Goal: Transaction & Acquisition: Purchase product/service

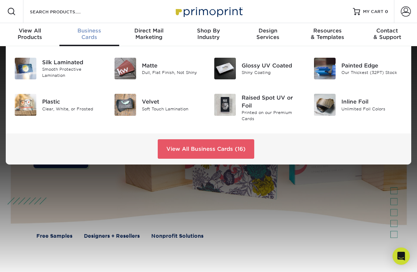
click at [357, 66] on div "Painted Edge" at bounding box center [372, 66] width 61 height 8
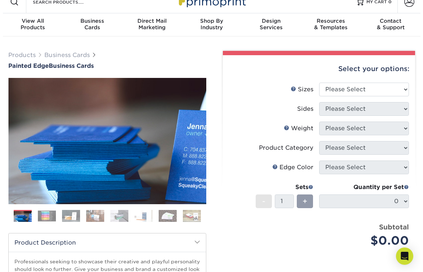
scroll to position [4, 0]
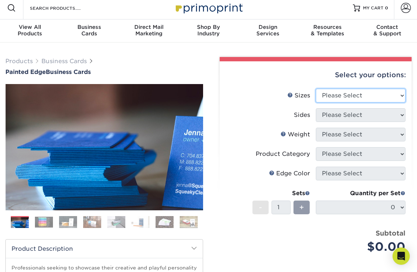
click at [402, 97] on select "Please Select 2" x 3.5" - Standard 2.125" x 3.375" - European 2.5" x 2.5" - Squ…" at bounding box center [361, 96] width 90 height 14
select select "2.00x3.50"
click at [316, 89] on select "Please Select 2" x 3.5" - Standard 2.125" x 3.375" - European 2.5" x 2.5" - Squ…" at bounding box center [361, 96] width 90 height 14
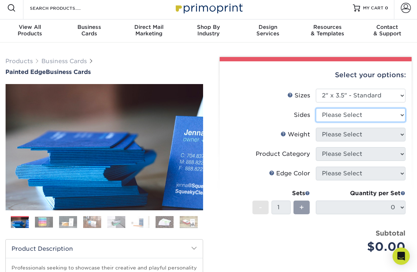
click at [401, 116] on select "Please Select Print Both Sides Print Front Only" at bounding box center [361, 115] width 90 height 14
select select "13abbda7-1d64-4f25-8bb2-c179b224825d"
click at [316, 108] on select "Please Select Print Both Sides Print Front Only" at bounding box center [361, 115] width 90 height 14
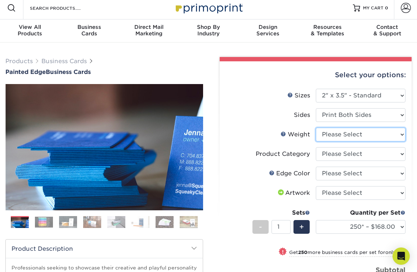
click at [401, 135] on select "Please Select 32PTUC" at bounding box center [361, 135] width 90 height 14
select select "32PTUC"
click at [316, 128] on select "Please Select 32PTUC" at bounding box center [361, 135] width 90 height 14
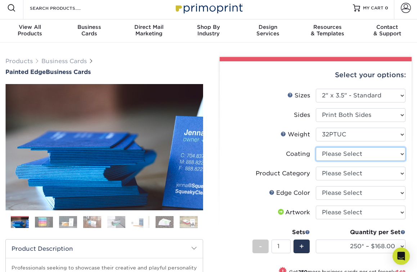
click at [401, 155] on select at bounding box center [361, 154] width 90 height 14
select select "3e7618de-abca-4bda-9f97-8b9129e913d8"
click at [316, 147] on select at bounding box center [361, 154] width 90 height 14
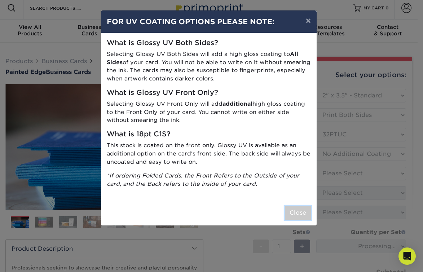
click at [302, 214] on button "Close" at bounding box center [298, 213] width 26 height 14
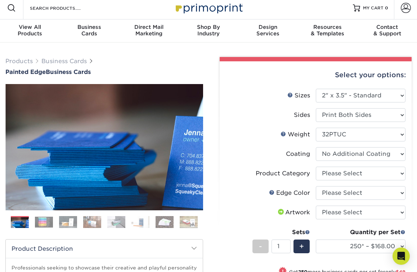
drag, startPoint x: 252, startPoint y: 140, endPoint x: 302, endPoint y: 179, distance: 62.9
click at [302, 179] on ul "Sizes Help Sizes Please Select 2" x 3.5" - Standard 2.125" x 3.375" - European …" at bounding box center [316, 205] width 181 height 232
drag, startPoint x: 302, startPoint y: 179, endPoint x: 266, endPoint y: 157, distance: 41.5
click at [266, 157] on label "Coating" at bounding box center [271, 154] width 90 height 14
click at [400, 173] on select "Please Select Business Cards" at bounding box center [361, 173] width 90 height 14
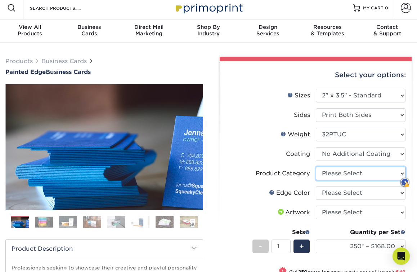
select select "3b5148f1-0588-4f88-a218-97bcfdce65c1"
click at [316, 166] on select "Please Select Business Cards" at bounding box center [361, 173] width 90 height 14
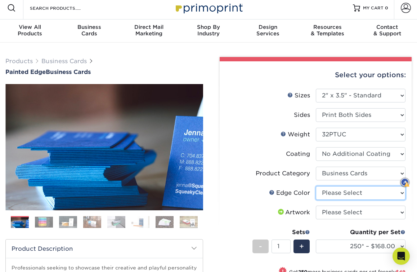
click at [401, 194] on select "Please Select Charcoal Black Brown Blue Pearlescent Blue Pearlescent Gold Pearl…" at bounding box center [361, 193] width 90 height 14
select select "dbd4eccd-24a3-4659-ab71-784ddef5083c"
click at [316, 186] on select "Please Select Charcoal Black Brown Blue Pearlescent Blue Pearlescent Gold Pearl…" at bounding box center [361, 193] width 90 height 14
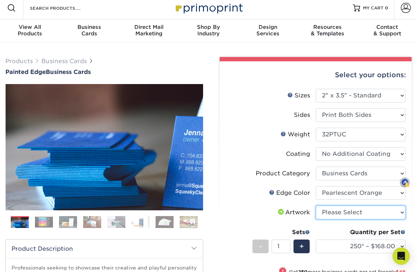
click at [403, 212] on select "Please Select I will upload files I need a design - $100" at bounding box center [361, 212] width 90 height 14
select select "design"
click at [316, 205] on select "Please Select I will upload files I need a design - $100" at bounding box center [361, 212] width 90 height 14
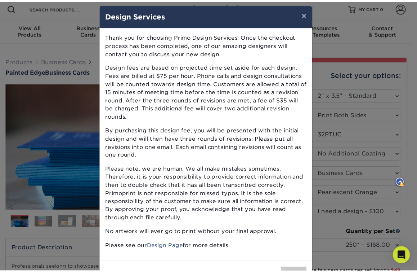
scroll to position [0, 0]
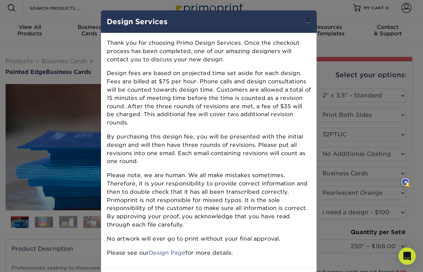
click at [306, 23] on button "×" at bounding box center [308, 20] width 17 height 20
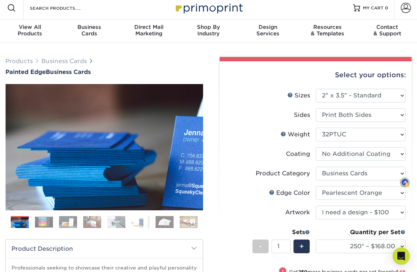
click at [42, 225] on img at bounding box center [44, 221] width 18 height 11
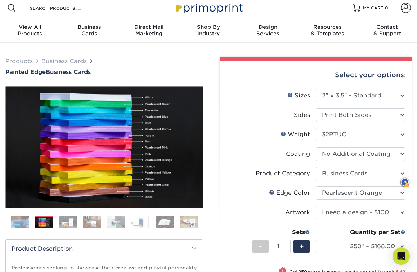
click at [68, 223] on img at bounding box center [68, 222] width 18 height 13
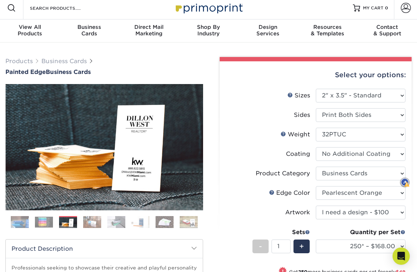
click at [92, 223] on img at bounding box center [92, 222] width 18 height 13
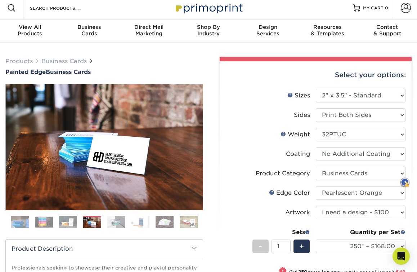
click at [115, 219] on img at bounding box center [116, 222] width 18 height 13
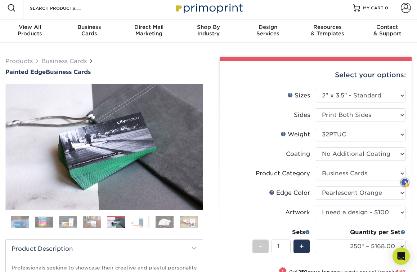
click at [136, 224] on img at bounding box center [141, 222] width 18 height 13
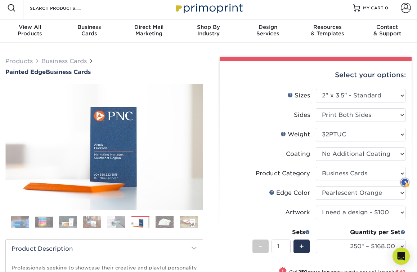
click at [168, 222] on img at bounding box center [165, 222] width 18 height 13
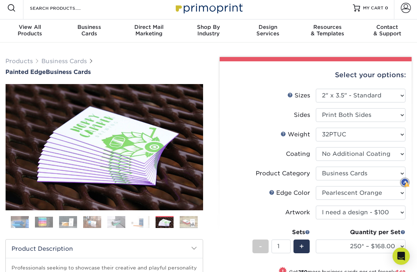
click at [190, 222] on img at bounding box center [189, 222] width 18 height 13
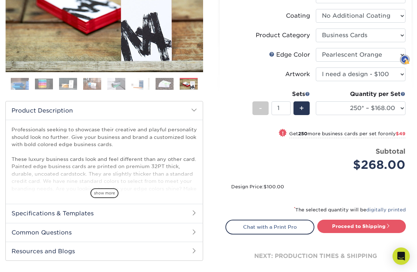
scroll to position [141, 0]
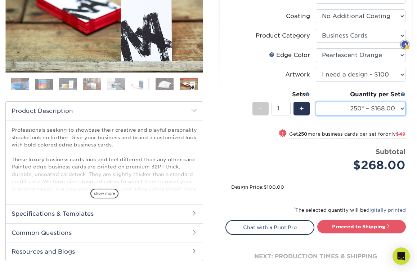
click at [402, 106] on select "250* – $168.00 500* – $217.00 1000* – $339.00" at bounding box center [361, 109] width 90 height 14
click at [316, 102] on select "250* – $168.00 500* – $217.00 1000* – $339.00" at bounding box center [361, 109] width 90 height 14
click at [401, 108] on select "250* – $168.00 500* – $217.00 1000* – $339.00" at bounding box center [361, 109] width 90 height 14
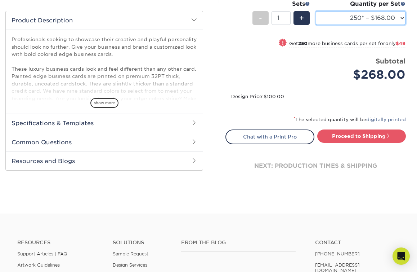
scroll to position [233, 0]
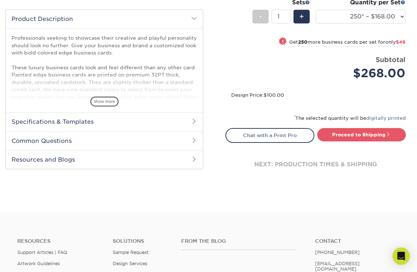
click at [369, 135] on link "Proceed to Shipping" at bounding box center [361, 134] width 89 height 13
type input "Set 1"
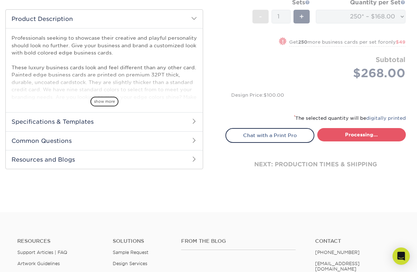
select select "b1d50ed3-fc81-464d-a1d8-d1915fbce704"
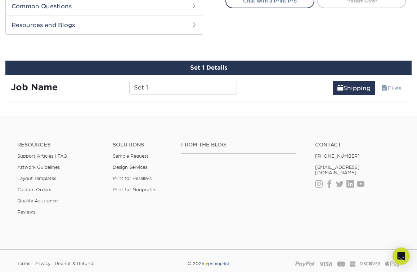
scroll to position [381, 0]
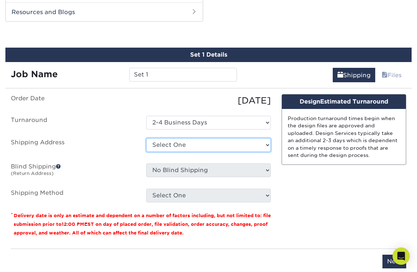
click at [267, 145] on select "Select One + Add New Address - Login" at bounding box center [208, 145] width 125 height 14
select select "newaddress"
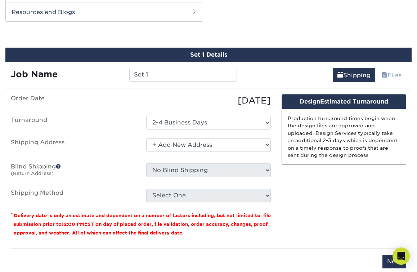
click at [146, 138] on select "Select One + Add New Address - Login" at bounding box center [208, 145] width 125 height 14
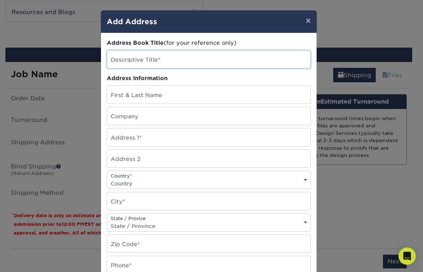
click at [170, 61] on input "text" at bounding box center [208, 59] width 203 height 18
type input "Eric Shipping Address"
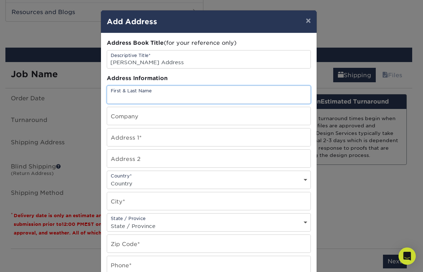
click at [165, 99] on input "text" at bounding box center [208, 95] width 203 height 18
type input "[PERSON_NAME]"
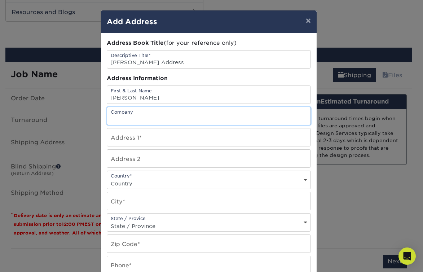
click at [154, 119] on input "text" at bounding box center [208, 116] width 203 height 18
type input "Rhino Roller Company"
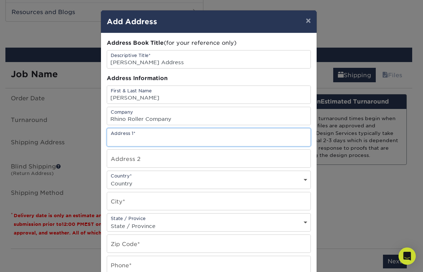
click at [148, 141] on input "text" at bounding box center [208, 137] width 203 height 18
type input "10502 HWY 182"
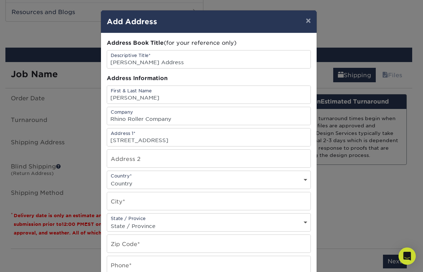
click at [169, 181] on select "Country United States Canada ----------------------------- Afghanistan Albania …" at bounding box center [208, 183] width 203 height 10
select select "US"
click at [107, 178] on select "Country United States Canada ----------------------------- Afghanistan Albania …" at bounding box center [208, 183] width 203 height 10
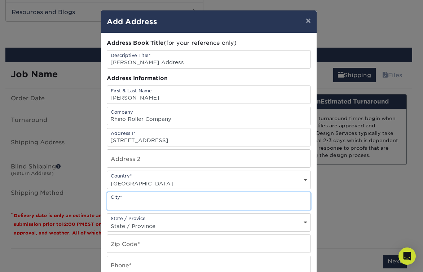
click at [188, 198] on input "text" at bounding box center [208, 201] width 203 height 18
type input "Franklin"
click at [215, 227] on select "State / Province Alabama Alaska Arizona Arkansas California Colorado Connecticu…" at bounding box center [208, 226] width 203 height 10
select select "LA"
click at [107, 221] on select "State / Province Alabama Alaska Arizona Arkansas California Colorado Connecticu…" at bounding box center [208, 226] width 203 height 10
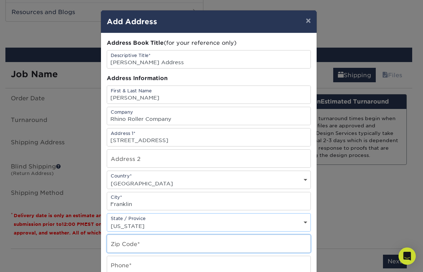
click at [183, 246] on input "text" at bounding box center [208, 244] width 203 height 18
type input "70538"
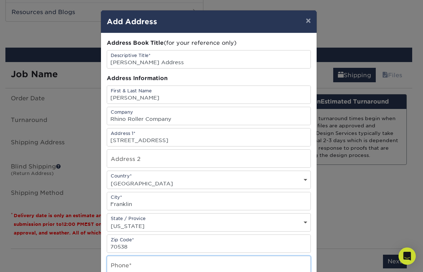
click at [259, 263] on input "text" at bounding box center [208, 265] width 203 height 18
click at [265, 265] on input "text" at bounding box center [208, 265] width 203 height 18
type input "256-452-8130"
click at [359, 225] on div "× Add Address Address Book Title (for your reference only) Descriptive Title* E…" at bounding box center [211, 136] width 423 height 272
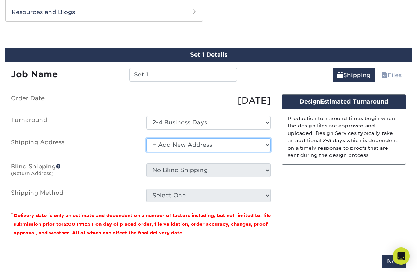
click at [266, 144] on select "Select One + Add New Address - Login" at bounding box center [208, 145] width 125 height 14
click at [146, 138] on select "Select One + Add New Address - Login" at bounding box center [208, 145] width 125 height 14
click at [194, 148] on select "Select One + Add New Address - Login" at bounding box center [208, 145] width 125 height 14
click at [146, 138] on select "Select One + Add New Address - Login" at bounding box center [208, 145] width 125 height 14
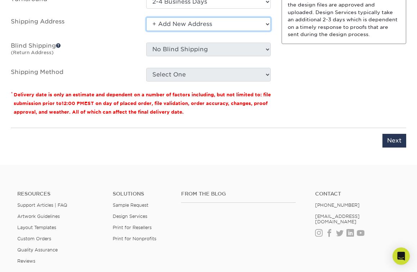
scroll to position [447, 0]
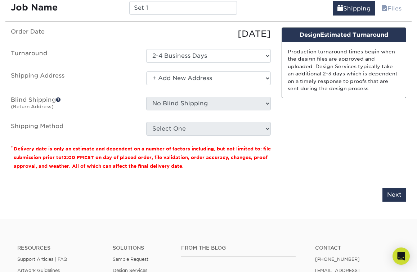
click at [59, 99] on span at bounding box center [58, 99] width 5 height 5
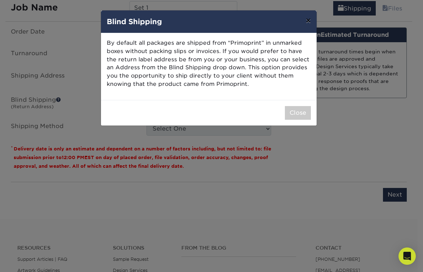
click at [308, 21] on button "×" at bounding box center [308, 20] width 17 height 20
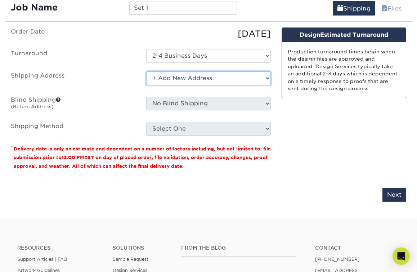
click at [203, 79] on select "Select One + Add New Address - Login" at bounding box center [208, 78] width 125 height 14
click at [146, 71] on select "Select One + Add New Address - Login" at bounding box center [208, 78] width 125 height 14
click at [209, 79] on select "Select One + Add New Address - Login" at bounding box center [208, 78] width 125 height 14
click at [266, 77] on select "Select One + Add New Address - Login" at bounding box center [208, 78] width 125 height 14
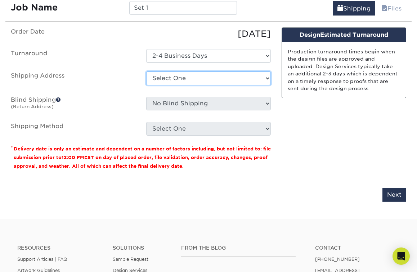
click at [146, 71] on select "Select One + Add New Address - Login" at bounding box center [208, 78] width 125 height 14
click at [238, 75] on select "Select One + Add New Address - Login" at bounding box center [208, 78] width 125 height 14
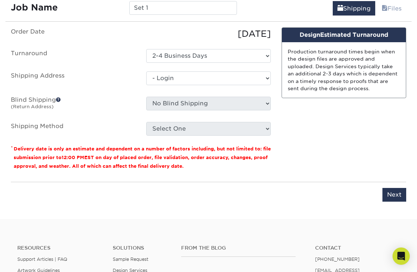
click at [146, 85] on select "Select One + Add New Address - Login" at bounding box center [208, 78] width 125 height 14
select select "-1"
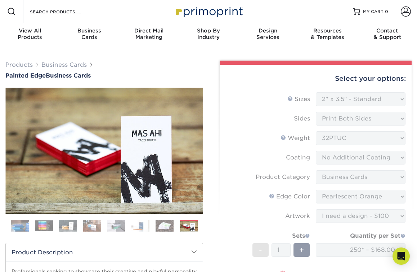
click at [371, 11] on span "MY CART" at bounding box center [373, 12] width 21 height 6
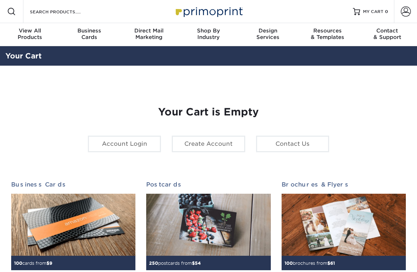
click at [114, 144] on link "Account Login" at bounding box center [124, 144] width 73 height 17
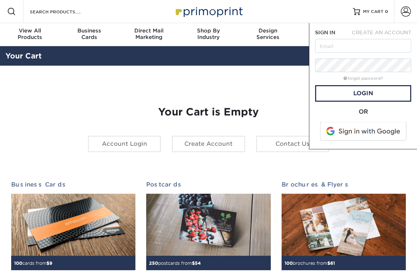
click at [385, 32] on span "CREATE AN ACCOUNT" at bounding box center [381, 33] width 59 height 6
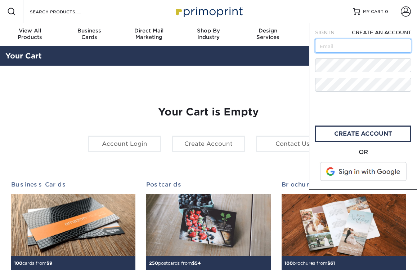
click at [350, 47] on input "text" at bounding box center [363, 46] width 96 height 14
type input "ginger@glidewellgroup.com"
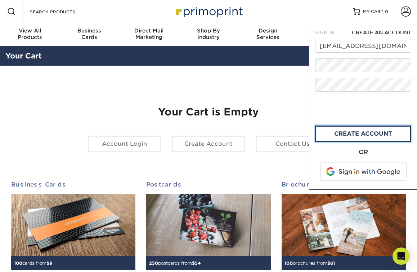
click at [363, 137] on link "create account" at bounding box center [363, 133] width 96 height 17
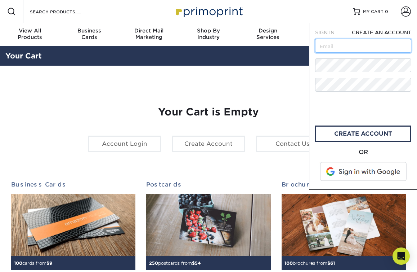
click at [347, 49] on input "text" at bounding box center [363, 46] width 96 height 14
type input "ginger@glidewellgroup.com"
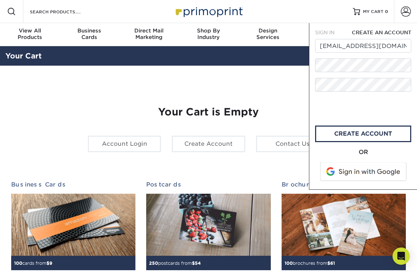
click at [327, 31] on span "SIGN IN" at bounding box center [324, 33] width 19 height 6
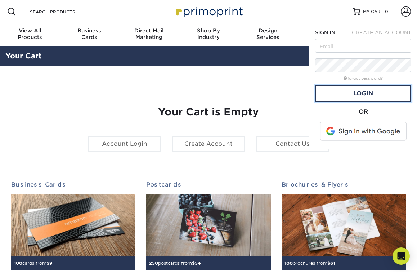
click at [342, 92] on link "Login" at bounding box center [363, 93] width 96 height 17
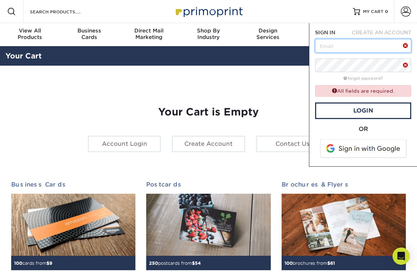
click at [354, 45] on input "text" at bounding box center [363, 46] width 96 height 14
type input "ginger@glidewellgroup.com"
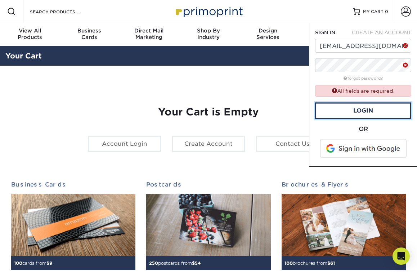
click at [373, 111] on link "Login" at bounding box center [363, 110] width 96 height 17
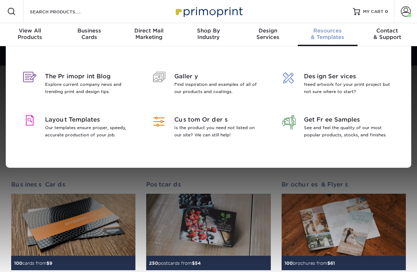
click at [78, 125] on p "Our templates ensure proper, speedy, accurate production of your job." at bounding box center [88, 131] width 86 height 14
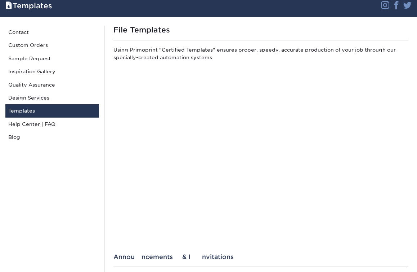
scroll to position [53, 0]
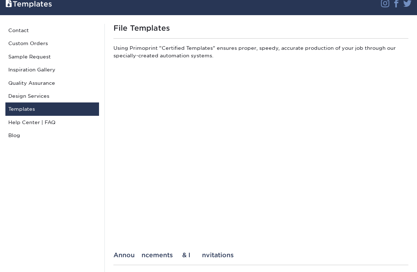
click at [27, 44] on link "Custom Orders" at bounding box center [52, 43] width 94 height 13
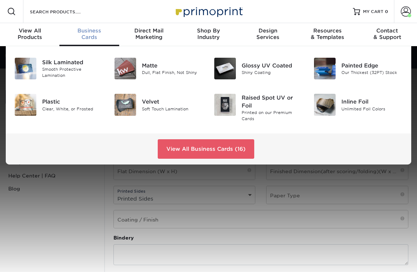
click at [92, 30] on span "Business" at bounding box center [88, 30] width 59 height 6
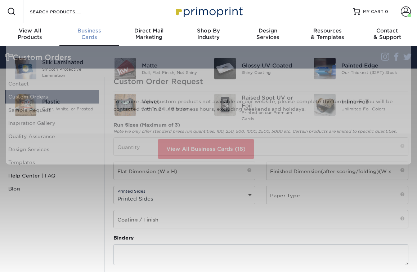
click at [86, 36] on div "Business Cards" at bounding box center [88, 33] width 59 height 13
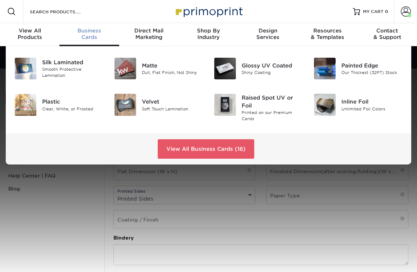
click at [366, 70] on div "Our Thickest (32PT) Stock" at bounding box center [372, 73] width 61 height 6
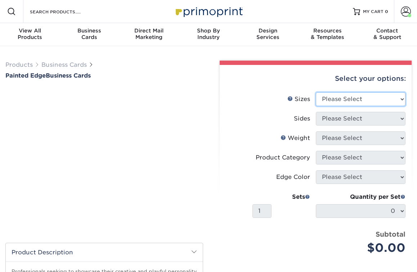
click at [403, 99] on select "Please Select 2" x 3.5" 2.12" x 3.375" 2.5" x 2.5"" at bounding box center [361, 99] width 90 height 14
click at [316, 92] on select "Please Select 2" x 3.5" 2.12" x 3.375" 2.5" x 2.5"" at bounding box center [361, 99] width 90 height 14
click at [129, 90] on div at bounding box center [104, 91] width 198 height 6
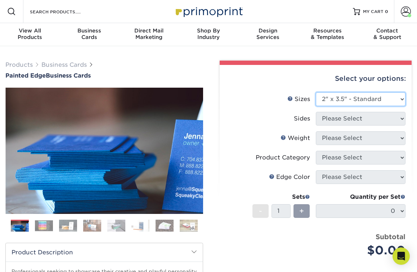
click at [403, 98] on select "Please Select 2" x 3.5" - Standard 2.125" x 3.375" - European 2.5" x 2.5" - Squ…" at bounding box center [361, 99] width 90 height 14
select select "2.00x3.50"
click at [316, 92] on select "Please Select 2" x 3.5" - Standard 2.125" x 3.375" - European 2.5" x 2.5" - Squ…" at bounding box center [361, 99] width 90 height 14
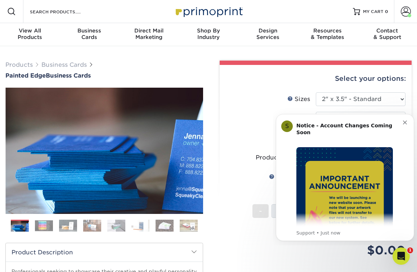
click at [403, 121] on div "Notice - Account Changes Coming Soon ​ Past Order Files Will Not Transfer: Whil…" at bounding box center [350, 173] width 107 height 108
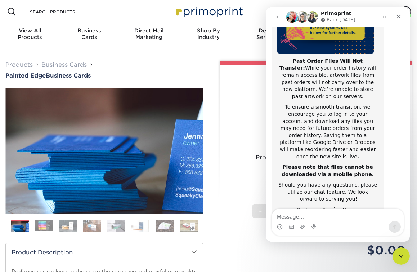
scroll to position [134, 0]
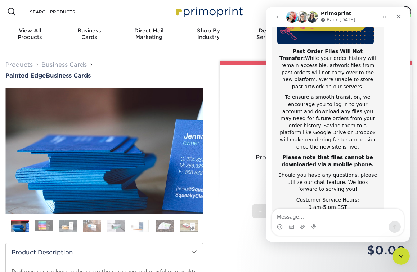
click at [399, 17] on icon "Close" at bounding box center [399, 17] width 6 height 6
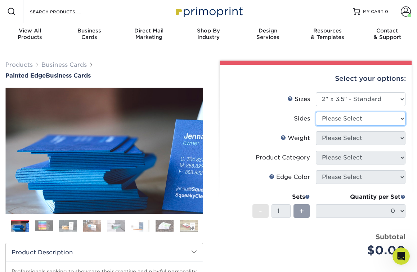
click at [402, 119] on select "Please Select Print Both Sides Print Front Only" at bounding box center [361, 119] width 90 height 14
select select "13abbda7-1d64-4f25-8bb2-c179b224825d"
click at [316, 112] on select "Please Select Print Both Sides Print Front Only" at bounding box center [361, 119] width 90 height 14
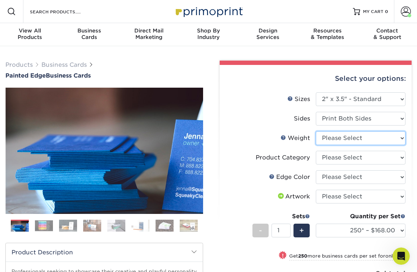
click at [403, 138] on select "Please Select 32PTUC" at bounding box center [361, 138] width 90 height 14
select select "32PTUC"
click at [316, 131] on select "Please Select 32PTUC" at bounding box center [361, 138] width 90 height 14
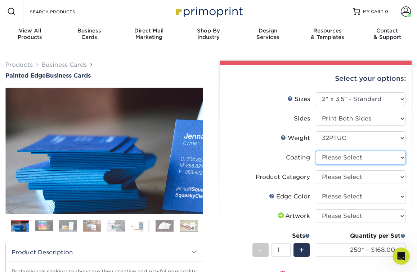
click at [402, 156] on select at bounding box center [361, 158] width 90 height 14
select select "3e7618de-abca-4bda-9f97-8b9129e913d8"
click at [316, 151] on select at bounding box center [361, 158] width 90 height 14
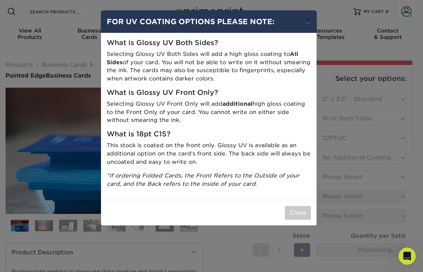
click at [309, 23] on button "×" at bounding box center [308, 20] width 17 height 20
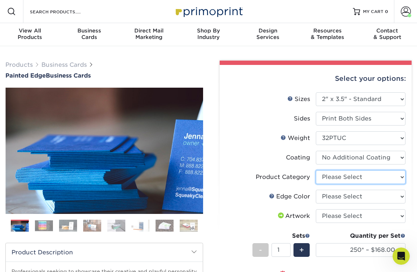
click at [400, 177] on select "Please Select Business Cards" at bounding box center [361, 177] width 90 height 14
select select "3b5148f1-0588-4f88-a218-97bcfdce65c1"
click at [316, 170] on select "Please Select Business Cards" at bounding box center [361, 177] width 90 height 14
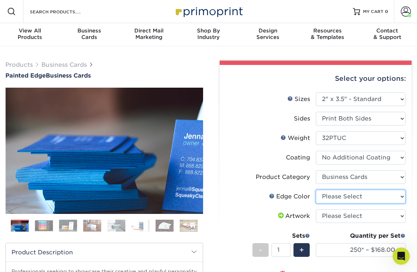
click at [401, 195] on select "Please Select Charcoal Black Brown Blue Pearlescent Blue Pearlescent Gold Pearl…" at bounding box center [361, 197] width 90 height 14
click at [403, 196] on select "Please Select Charcoal Black Brown Blue Pearlescent Blue Pearlescent Gold Pearl…" at bounding box center [361, 197] width 90 height 14
select select "34794e23-ba15-445e-813c-341542a5462f"
click at [316, 190] on select "Please Select Charcoal Black Brown Blue Pearlescent Blue Pearlescent Gold Pearl…" at bounding box center [361, 197] width 90 height 14
click at [254, 180] on label "Product Category" at bounding box center [271, 177] width 90 height 14
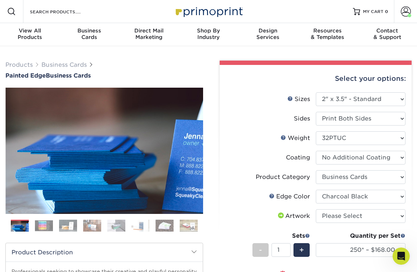
click at [15, 230] on img at bounding box center [20, 226] width 18 height 18
click at [46, 226] on img at bounding box center [44, 225] width 18 height 11
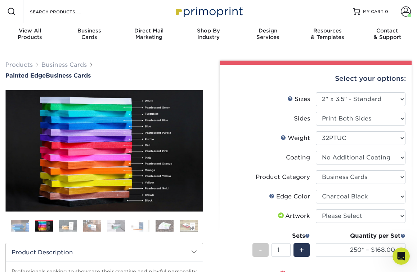
click at [46, 226] on img at bounding box center [44, 226] width 18 height 11
click at [401, 217] on select "Please Select I will upload files I need a design - $100" at bounding box center [361, 216] width 90 height 14
select select "design"
click at [316, 209] on select "Please Select I will upload files I need a design - $100" at bounding box center [361, 216] width 90 height 14
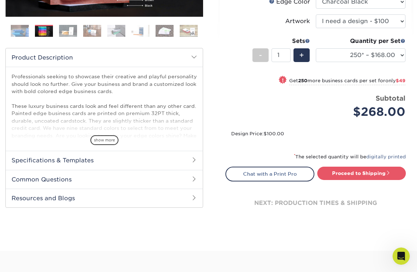
scroll to position [197, 0]
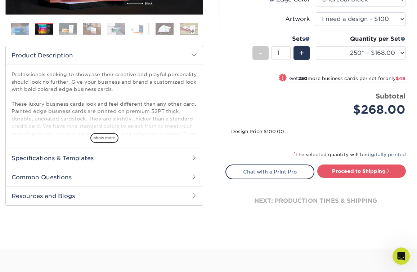
click at [373, 173] on link "Proceed to Shipping" at bounding box center [361, 170] width 89 height 13
type input "Set 1"
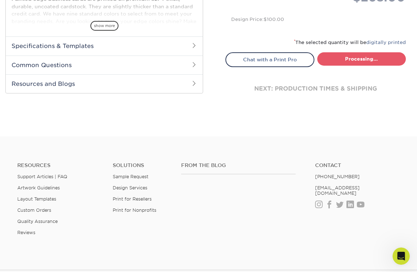
select select "b1d50ed3-fc81-464d-a1d8-d1915fbce704"
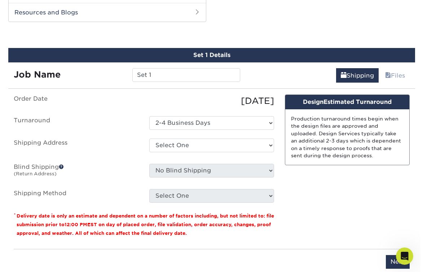
scroll to position [381, 0]
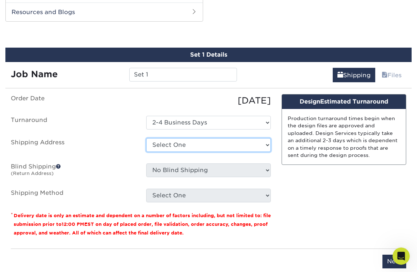
click at [266, 144] on select "Select One + Add New Address" at bounding box center [208, 145] width 125 height 14
select select "newaddress"
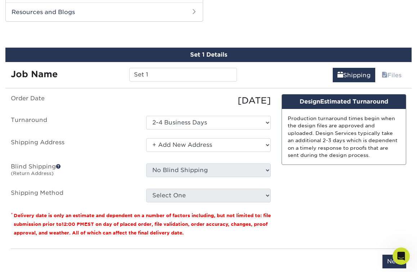
click at [146, 138] on select "Select One + Add New Address" at bounding box center [208, 145] width 125 height 14
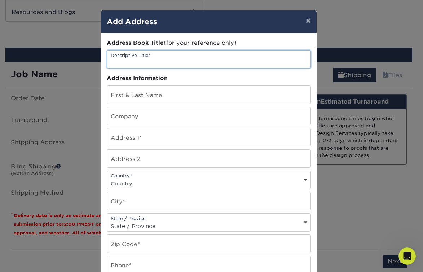
click at [201, 60] on input "text" at bounding box center [208, 59] width 203 height 18
type input "Eric Shipping Address"
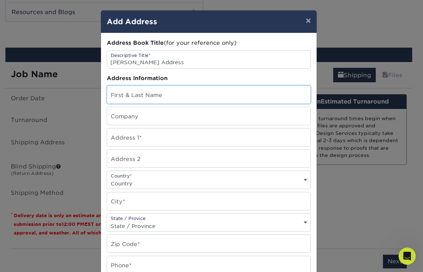
type input "[PERSON_NAME]"
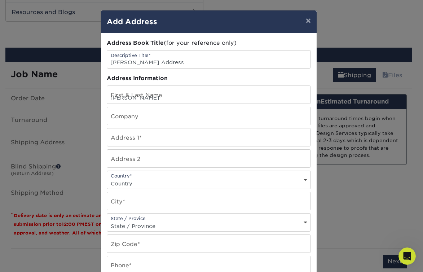
type input "Rhino Roller Company"
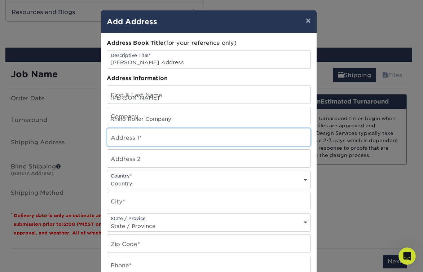
type input "10502 HWY 182"
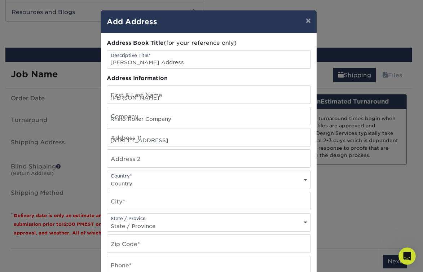
select select "US"
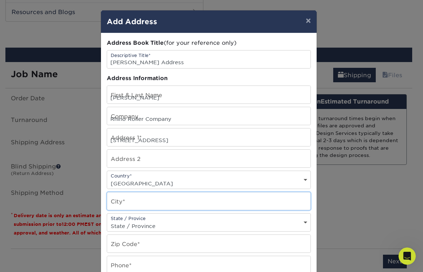
type input "Franklin"
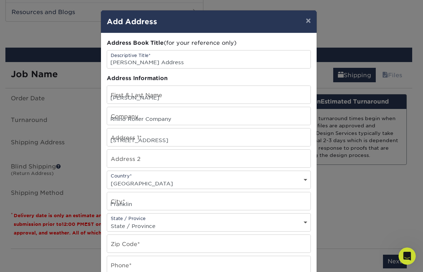
select select "LA"
type input "70538"
type input "256-452-8130"
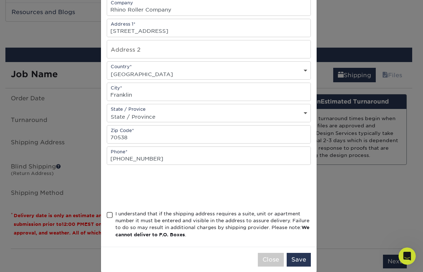
scroll to position [120, 0]
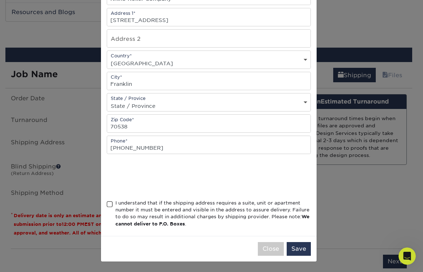
drag, startPoint x: 137, startPoint y: 190, endPoint x: 258, endPoint y: 183, distance: 121.6
click at [258, 183] on div at bounding box center [209, 177] width 204 height 28
click at [107, 203] on span at bounding box center [110, 204] width 6 height 7
click at [0, 0] on input "I understand that if the shipping address requires a suite, unit or apartment n…" at bounding box center [0, 0] width 0 height 0
click at [300, 250] on button "Save" at bounding box center [299, 249] width 24 height 14
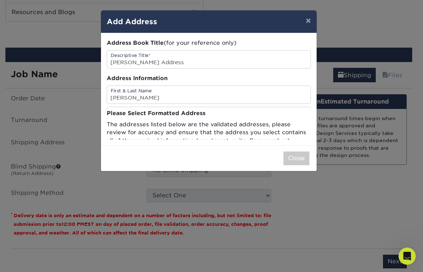
scroll to position [0, 0]
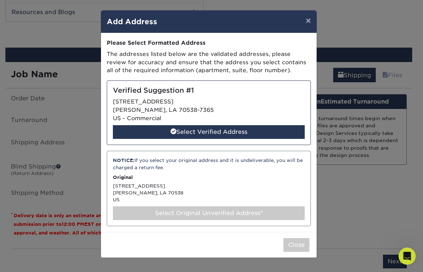
click at [225, 132] on div "Select Verified Address" at bounding box center [209, 132] width 192 height 14
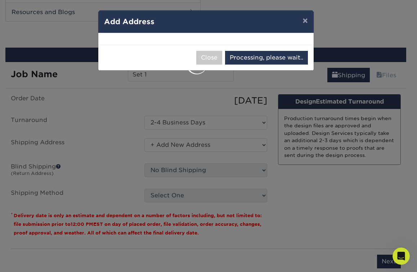
select select "285850"
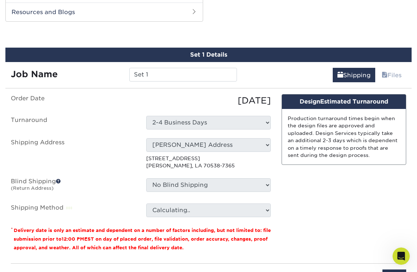
click at [59, 180] on span at bounding box center [58, 180] width 5 height 5
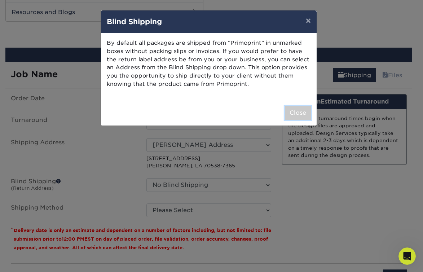
click at [296, 115] on button "Close" at bounding box center [298, 113] width 26 height 14
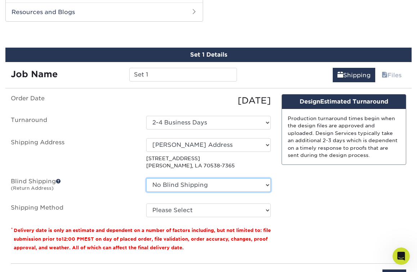
click at [266, 185] on select "No Blind Shipping + Add New Address" at bounding box center [208, 185] width 125 height 14
select select "newaddress"
click at [146, 178] on select "No Blind Shipping + Add New Address" at bounding box center [208, 185] width 125 height 14
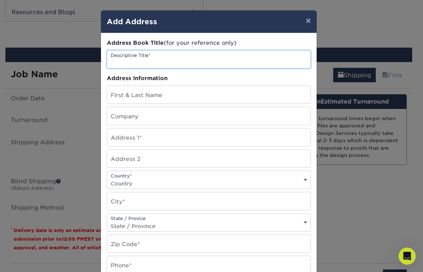
click at [176, 60] on input "text" at bounding box center [208, 59] width 203 height 18
type input "Ginger Rhino Roller Address"
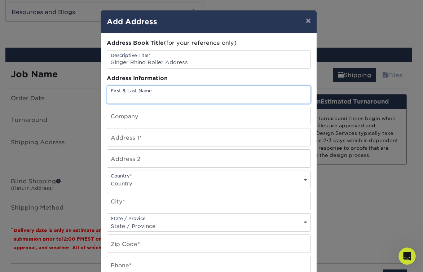
click at [168, 98] on input "text" at bounding box center [208, 95] width 203 height 18
type input "[PERSON_NAME]"
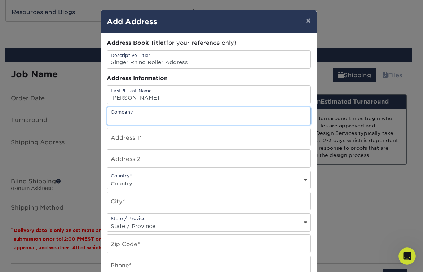
click at [160, 118] on input "text" at bounding box center [208, 116] width 203 height 18
type input "Rhino Roller Company"
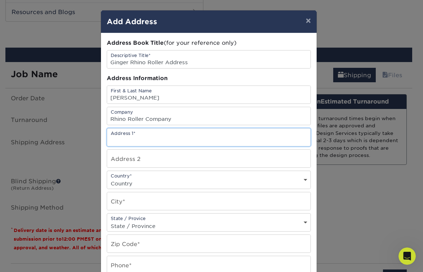
click at [115, 141] on input "text" at bounding box center [208, 137] width 203 height 18
type input "310 Woodcreek Crossing"
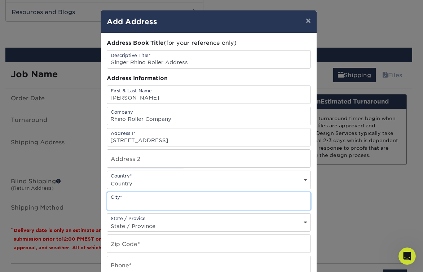
click at [151, 204] on input "text" at bounding box center [208, 201] width 203 height 18
type input "Anniston"
click at [300, 222] on select "State / Province Alabama Alaska Arizona Arkansas California Colorado Connecticu…" at bounding box center [208, 226] width 203 height 10
select select "AK"
click at [107, 221] on select "State / Province Alabama Alaska Arizona Arkansas California Colorado Connecticu…" at bounding box center [208, 226] width 203 height 10
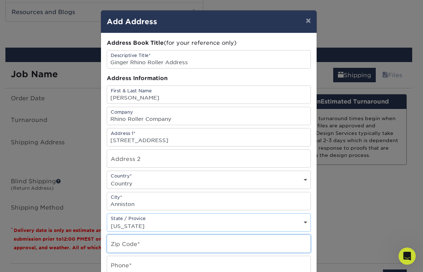
click at [204, 243] on input "text" at bounding box center [208, 244] width 203 height 18
type input "36207"
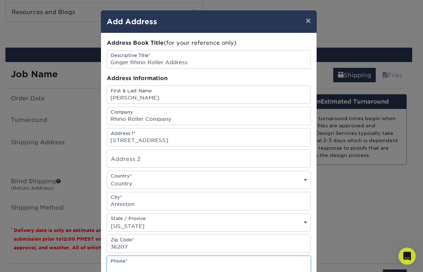
click at [216, 266] on input "text" at bounding box center [208, 265] width 203 height 18
type input "2564528130"
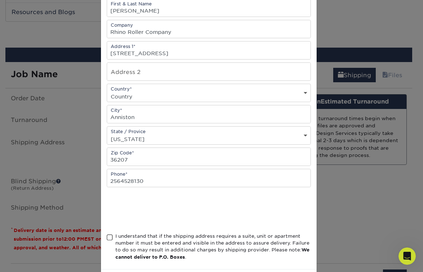
scroll to position [87, 0]
click at [299, 138] on select "State / Province Alabama Alaska Arizona Arkansas California Colorado Connecticu…" at bounding box center [208, 138] width 203 height 10
select select "AL"
click at [107, 133] on select "State / Province Alabama Alaska Arizona Arkansas California Colorado Connecticu…" at bounding box center [208, 138] width 203 height 10
click at [107, 235] on span at bounding box center [110, 237] width 6 height 7
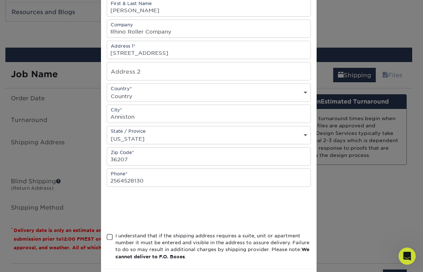
click at [0, 0] on input "I understand that if the shipping address requires a suite, unit or apartment n…" at bounding box center [0, 0] width 0 height 0
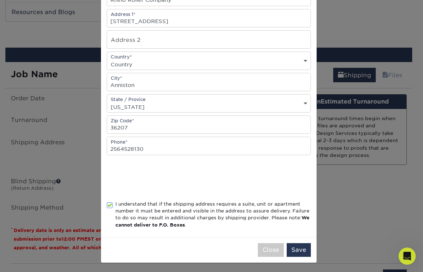
scroll to position [120, 0]
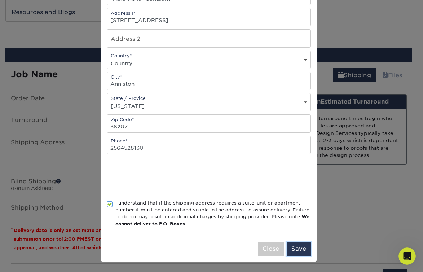
click at [294, 251] on button "Save" at bounding box center [299, 249] width 24 height 14
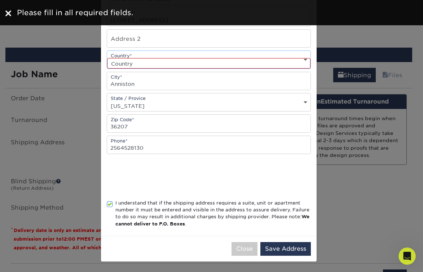
click at [279, 63] on select "Country United States Canada ----------------------------- Afghanistan Albania …" at bounding box center [208, 63] width 203 height 10
select select "US"
click at [107, 58] on select "Country United States Canada ----------------------------- Afghanistan Albania …" at bounding box center [208, 63] width 203 height 10
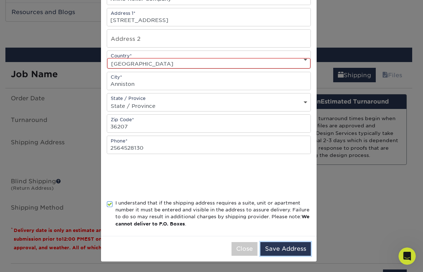
click at [282, 249] on button "Save Address" at bounding box center [285, 249] width 50 height 14
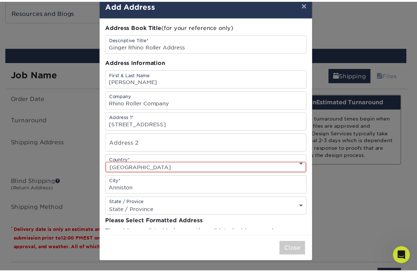
scroll to position [0, 0]
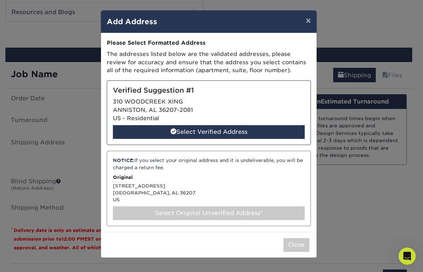
click at [219, 134] on div "Select Verified Address" at bounding box center [209, 132] width 192 height 14
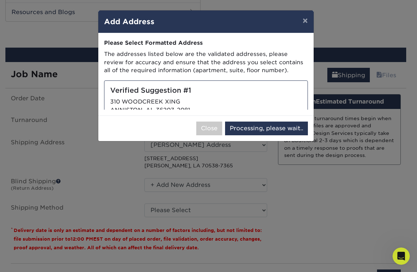
select select "285851"
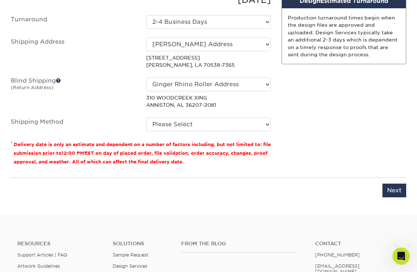
scroll to position [484, 0]
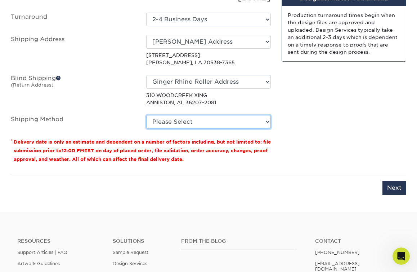
click at [268, 121] on select "Please Select Ground Shipping (+$7.84) 3 Day Shipping Service (+$19.58) 2 Day A…" at bounding box center [208, 122] width 125 height 14
select select "12"
click at [146, 115] on select "Please Select Ground Shipping (+$7.84) 3 Day Shipping Service (+$19.58) 2 Day A…" at bounding box center [208, 122] width 125 height 14
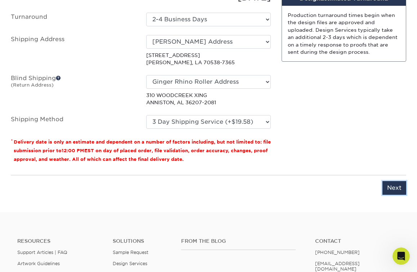
click at [397, 187] on input "Next" at bounding box center [395, 188] width 24 height 14
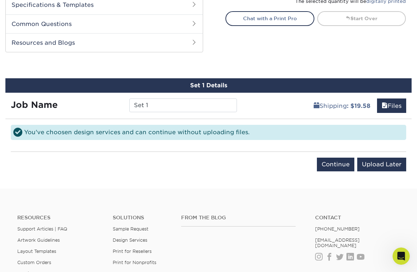
scroll to position [345, 0]
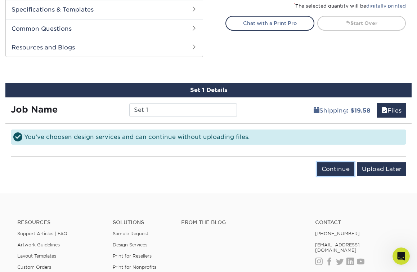
click at [328, 169] on input "Continue" at bounding box center [335, 169] width 37 height 14
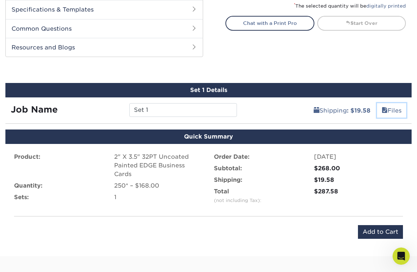
click at [383, 111] on span at bounding box center [385, 110] width 6 height 7
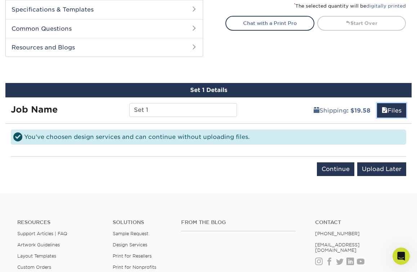
click at [383, 111] on span at bounding box center [385, 110] width 6 height 7
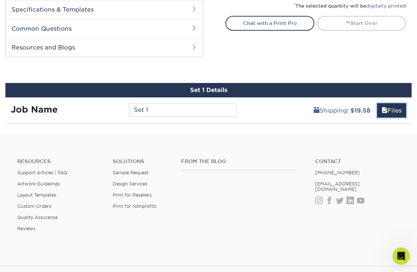
click at [383, 111] on span at bounding box center [385, 110] width 6 height 7
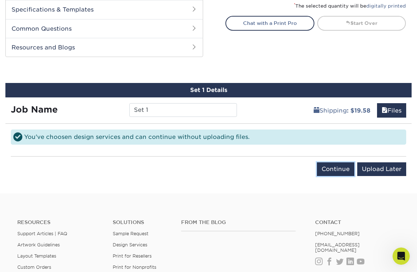
click at [342, 169] on input "Continue" at bounding box center [335, 169] width 37 height 14
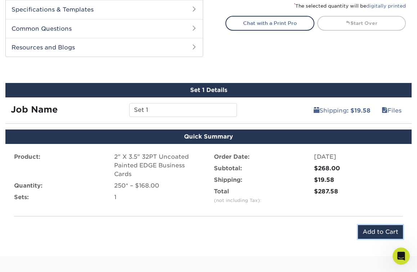
click at [374, 232] on input "Add to Cart" at bounding box center [380, 232] width 45 height 14
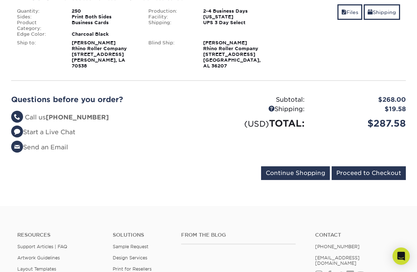
scroll to position [234, 0]
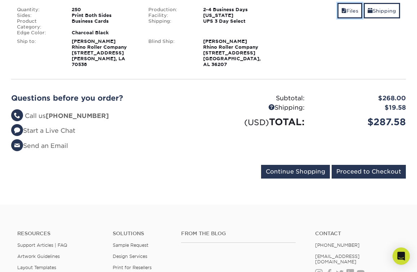
click at [346, 13] on link "Files" at bounding box center [350, 10] width 25 height 15
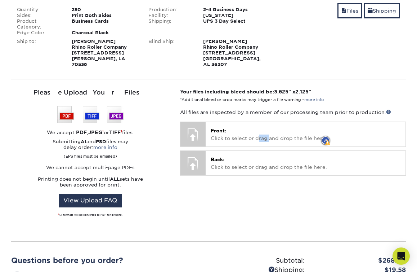
drag, startPoint x: 260, startPoint y: 132, endPoint x: 270, endPoint y: 130, distance: 9.6
click at [270, 130] on p "Front: Click to select or drag and drop the file here." at bounding box center [306, 134] width 190 height 15
click at [267, 128] on p "Front: Click to select or drag and drop the file here." at bounding box center [306, 134] width 190 height 15
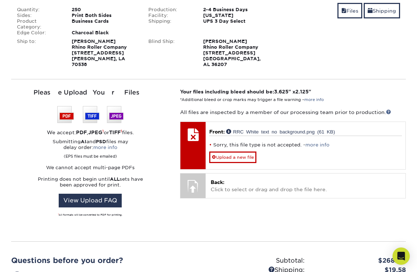
click at [193, 142] on div at bounding box center [193, 145] width 25 height 47
click at [245, 151] on link "Upload a new file" at bounding box center [232, 157] width 47 height 12
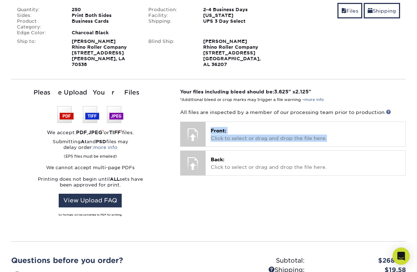
click at [223, 130] on p "Front: Click to select or drag and drop the file here." at bounding box center [306, 134] width 190 height 15
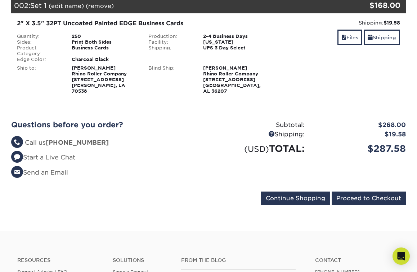
scroll to position [208, 0]
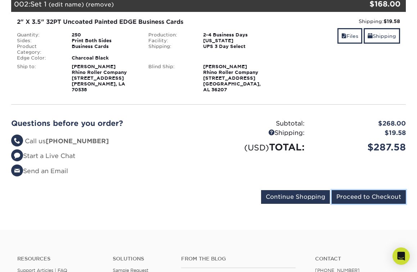
click at [363, 192] on input "Proceed to Checkout" at bounding box center [369, 197] width 74 height 14
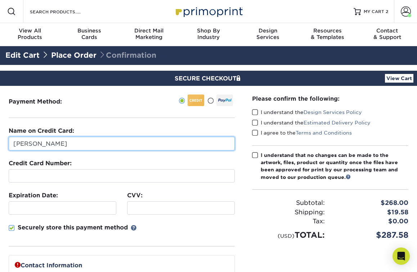
click at [94, 147] on input "[PERSON_NAME]" at bounding box center [122, 144] width 226 height 14
type input "G"
type input "[PERSON_NAME]"
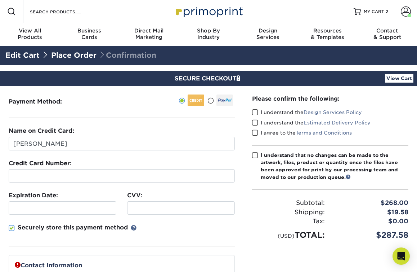
click at [256, 111] on span at bounding box center [255, 112] width 6 height 7
click at [0, 0] on input "I understand the Design Services Policy" at bounding box center [0, 0] width 0 height 0
click at [255, 120] on span at bounding box center [255, 122] width 6 height 7
click at [0, 0] on input "I understand the Estimated Delivery Policy" at bounding box center [0, 0] width 0 height 0
click at [256, 130] on span at bounding box center [255, 132] width 6 height 7
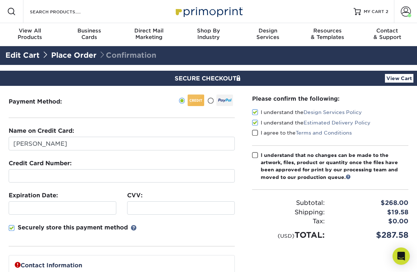
click at [0, 0] on input "I agree to the Terms and Conditions" at bounding box center [0, 0] width 0 height 0
click at [254, 156] on span at bounding box center [255, 155] width 6 height 7
click at [0, 0] on input "I understand that no changes can be made to the artwork, files, product or quan…" at bounding box center [0, 0] width 0 height 0
click at [96, 179] on div at bounding box center [122, 175] width 226 height 13
click at [68, 212] on div at bounding box center [63, 207] width 108 height 13
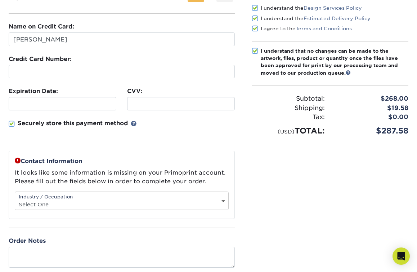
scroll to position [107, 0]
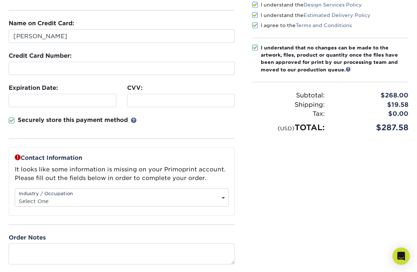
click at [13, 120] on span at bounding box center [12, 120] width 6 height 7
click at [0, 0] on input "Securely store this payment method" at bounding box center [0, 0] width 0 height 0
click at [223, 198] on select "Select One Administrative Executive Human Resources Construction Education Ente…" at bounding box center [121, 201] width 213 height 10
click at [270, 207] on div "Please confirm the following: I understand the Design Services Policy I underst…" at bounding box center [331, 125] width 174 height 294
click at [223, 198] on select "Select One Administrative Executive Human Resources Construction Education Ente…" at bounding box center [121, 201] width 213 height 10
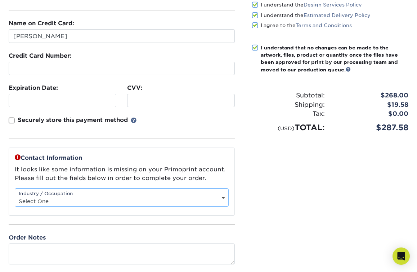
click at [223, 198] on select "Select One Administrative Executive Human Resources Construction Education Ente…" at bounding box center [121, 201] width 213 height 10
select select "3"
click at [15, 196] on select "Select One Administrative Executive Human Resources Construction Education Ente…" at bounding box center [121, 201] width 213 height 10
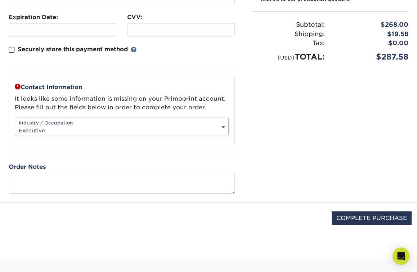
scroll to position [217, 0]
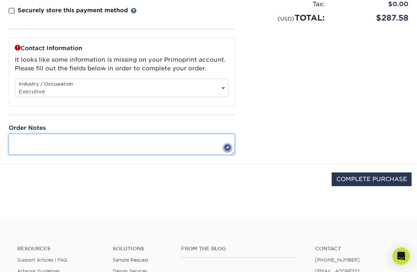
click at [119, 142] on textarea at bounding box center [122, 144] width 226 height 21
click at [0, 0] on span "details" at bounding box center [0, 0] width 0 height 0
click at [75, 138] on textarea "Awaiting details about how to proceed with the" at bounding box center [122, 144] width 226 height 21
click at [169, 136] on textarea "Awaiting details concerning how to proceed with the" at bounding box center [122, 144] width 226 height 21
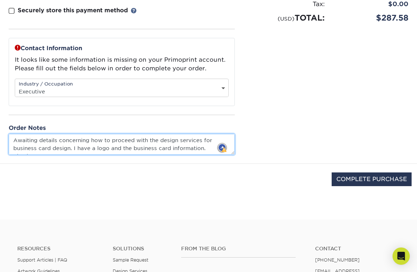
scroll to position [5, 0]
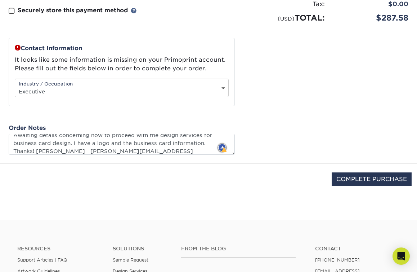
type textarea "Awaiting details concerning how to proceed with the design services for busines…"
click at [351, 185] on div "COMPLETE PURCHASE" at bounding box center [208, 183] width 407 height 39
click at [343, 181] on input "COMPLETE PURCHASE" at bounding box center [372, 179] width 80 height 14
type input "PROCESSING, PLEASE WAIT..."
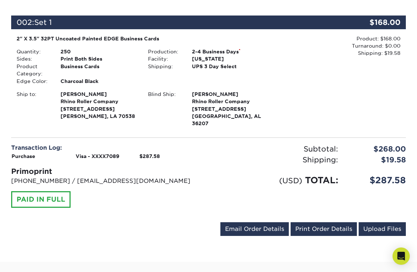
scroll to position [254, 0]
